Goal: Task Accomplishment & Management: Complete application form

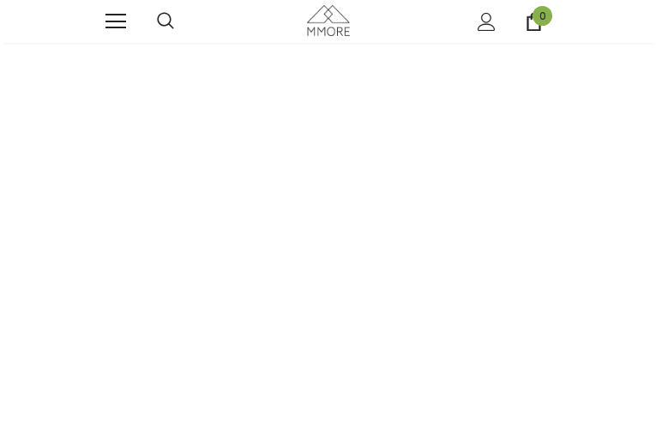
type input "JdTvZVFoWW"
type input "yjscpszLjUep"
type input "[EMAIL_ADDRESS][DOMAIN_NAME]"
